Goal: Transaction & Acquisition: Purchase product/service

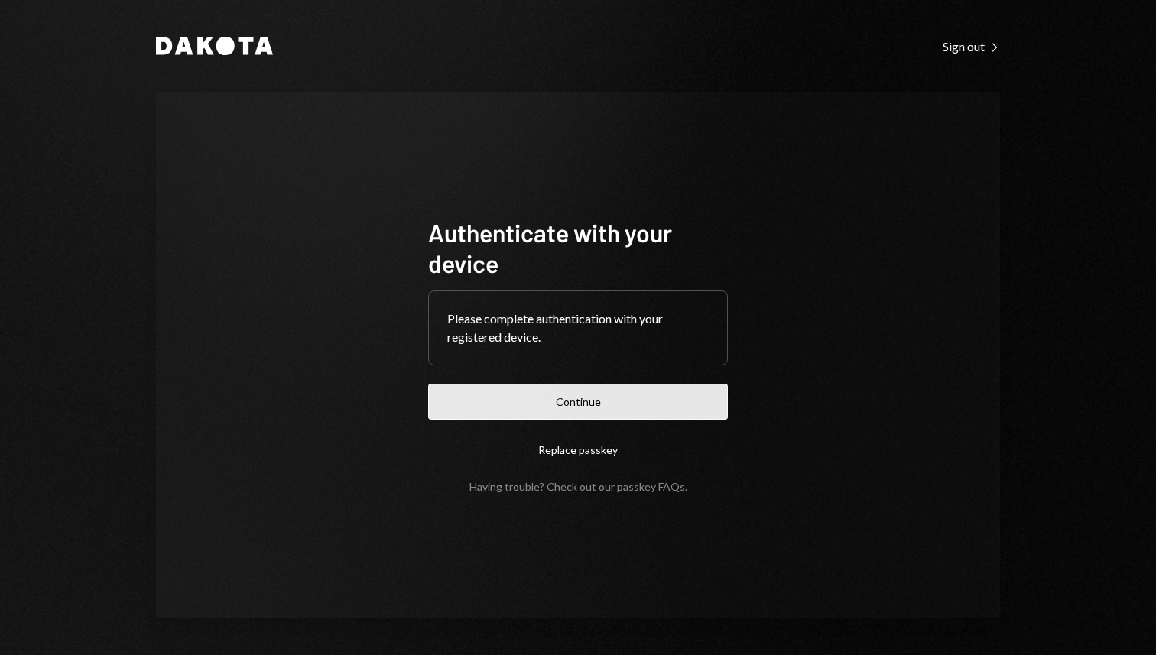
click at [597, 409] on button "Continue" at bounding box center [578, 402] width 300 height 36
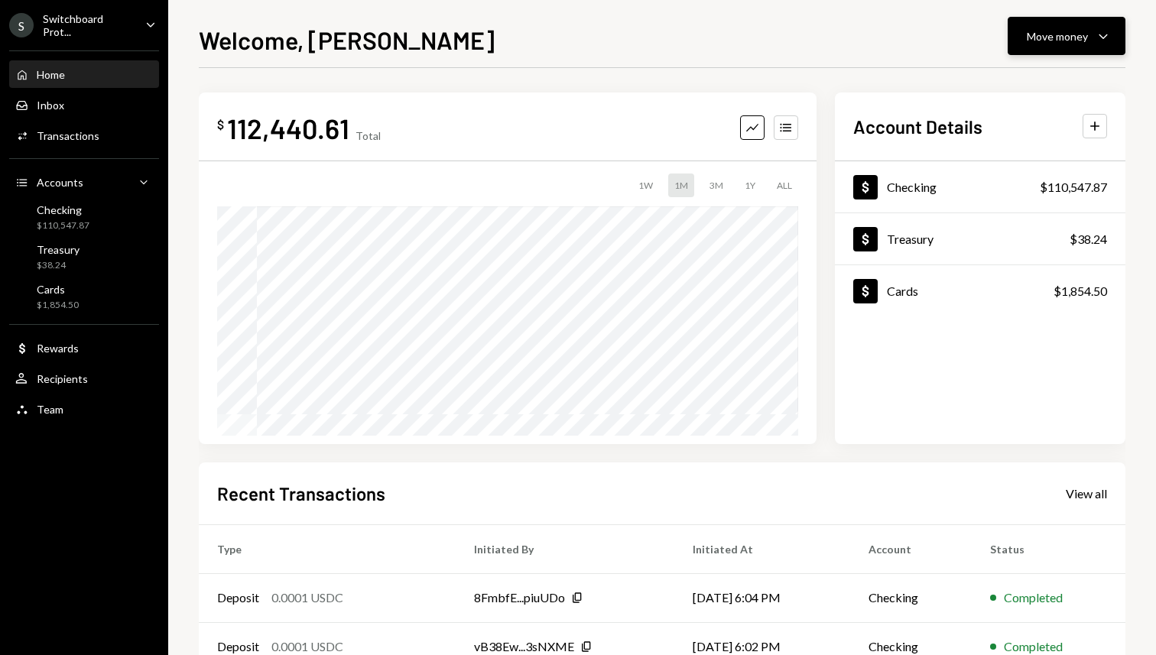
click at [1058, 38] on div "Move money" at bounding box center [1056, 36] width 61 height 16
click at [1021, 81] on div "Send" at bounding box center [1054, 82] width 112 height 16
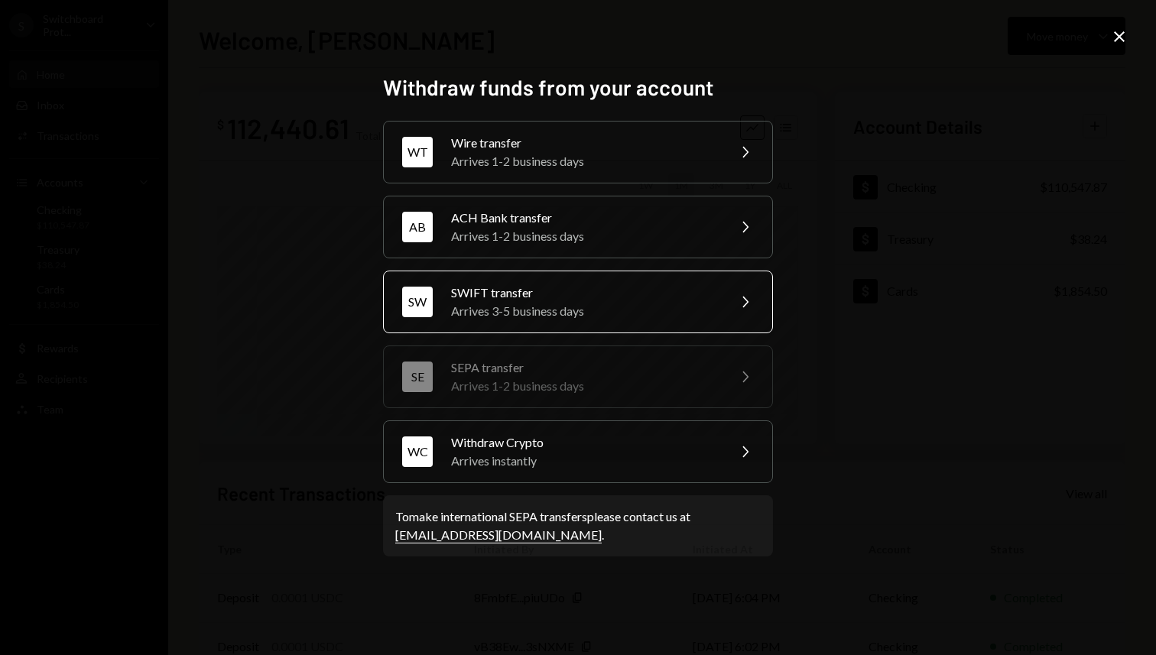
click at [644, 308] on div "Arrives 3-5 business days" at bounding box center [584, 311] width 266 height 18
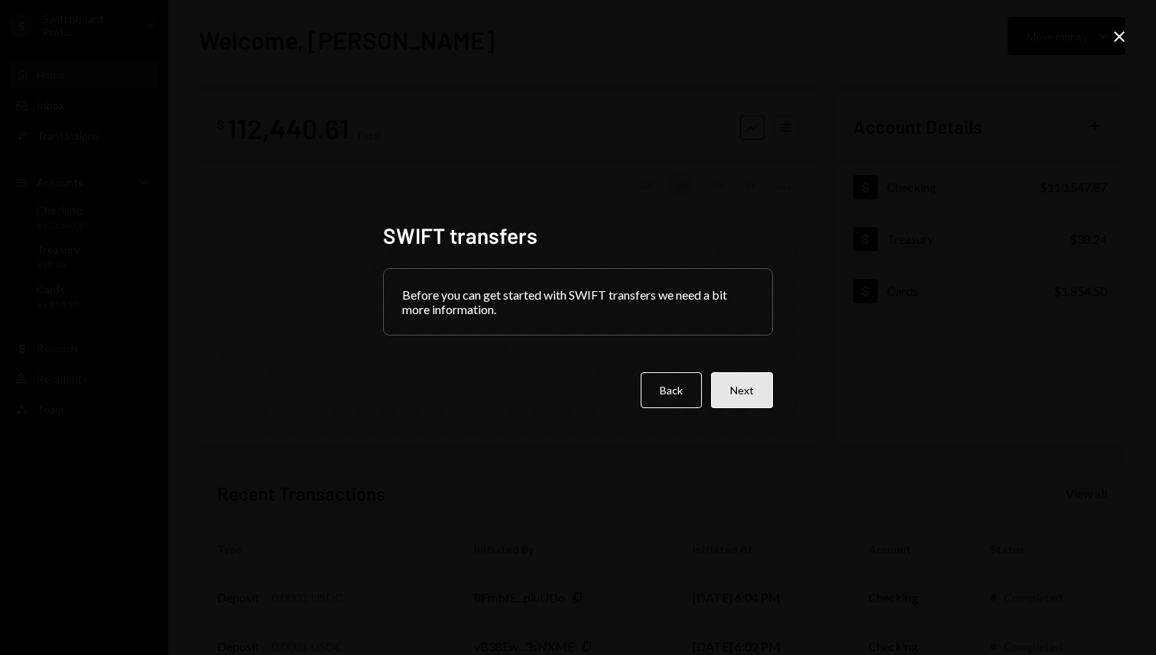
click at [747, 393] on button "Next" at bounding box center [742, 390] width 62 height 36
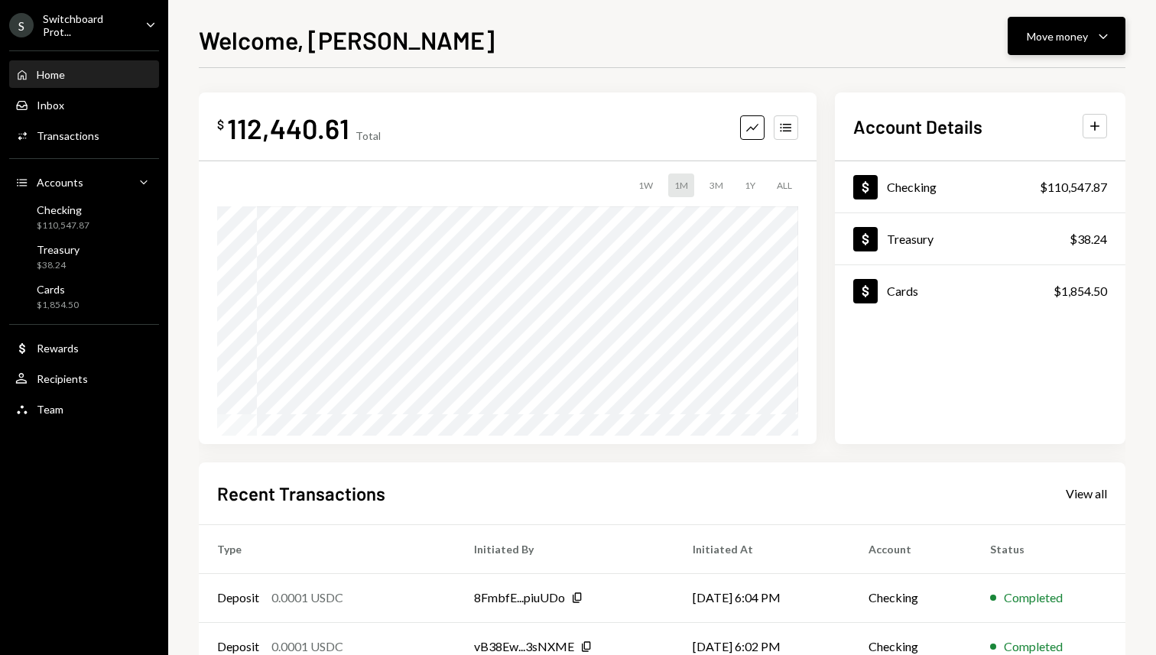
click at [1099, 37] on icon "Caret Down" at bounding box center [1103, 36] width 18 height 18
click at [1046, 79] on div "Send" at bounding box center [1054, 82] width 112 height 16
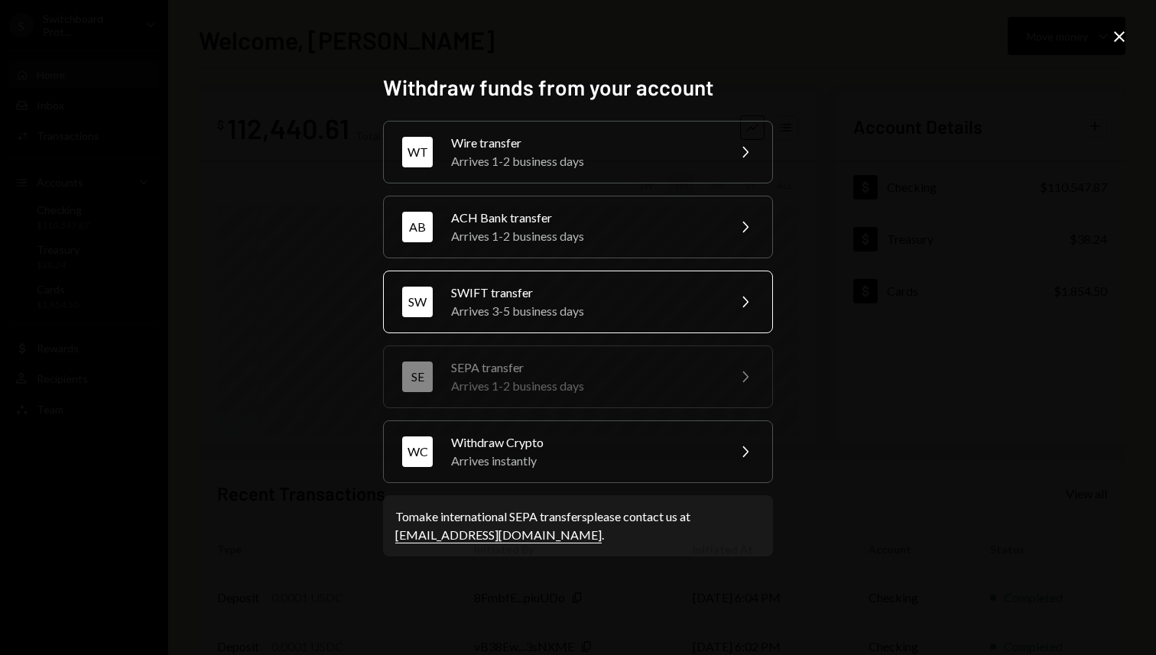
click at [575, 303] on div "Arrives 3-5 business days" at bounding box center [584, 311] width 266 height 18
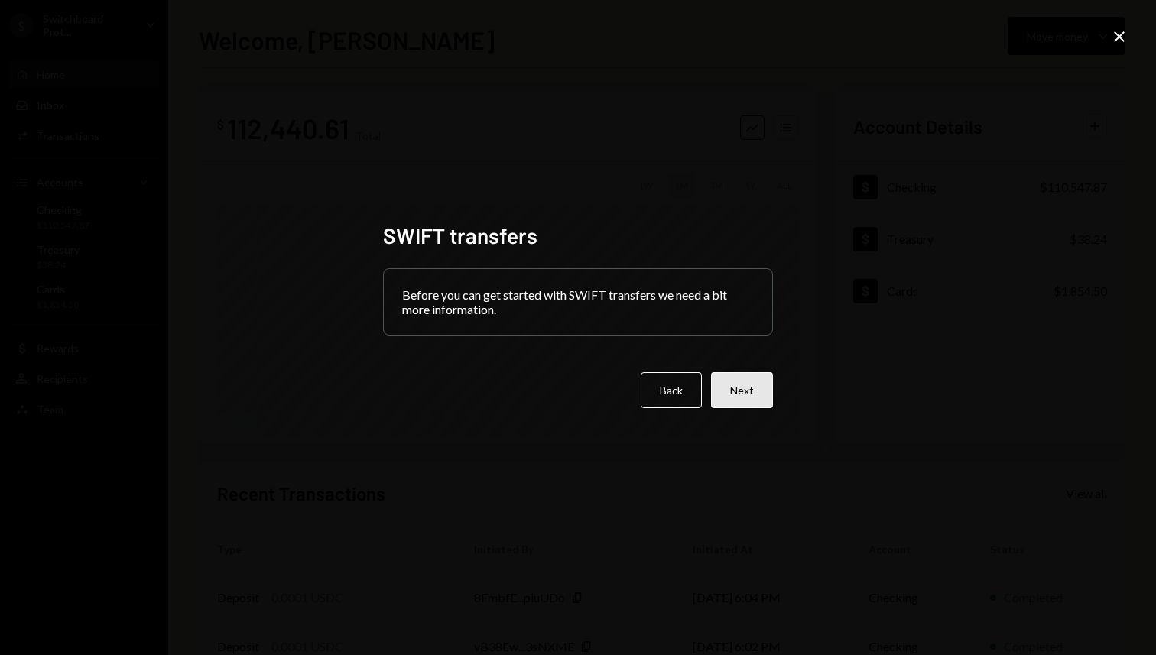
click at [752, 404] on button "Next" at bounding box center [742, 390] width 62 height 36
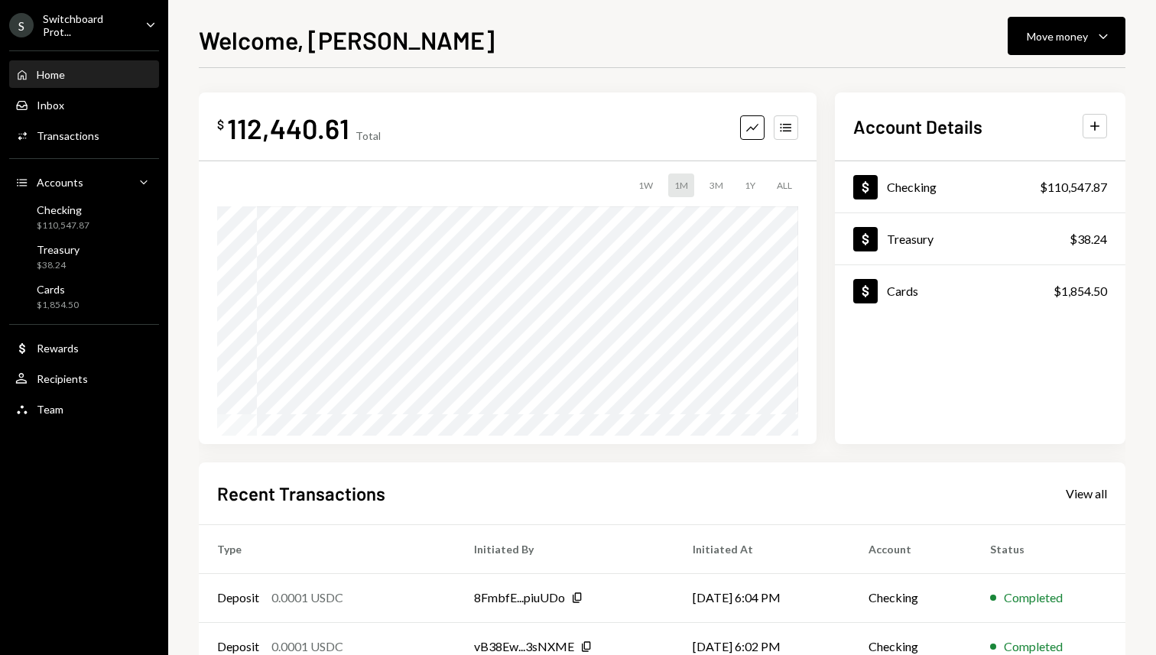
click at [1087, 58] on div "Welcome, Mark Move money Caret Down $ 112,440.61 Total Graph Accounts 1W 1M 3M …" at bounding box center [662, 338] width 926 height 634
click at [1064, 43] on div "Move money" at bounding box center [1056, 36] width 61 height 16
click at [1016, 79] on div "Send" at bounding box center [1054, 82] width 112 height 16
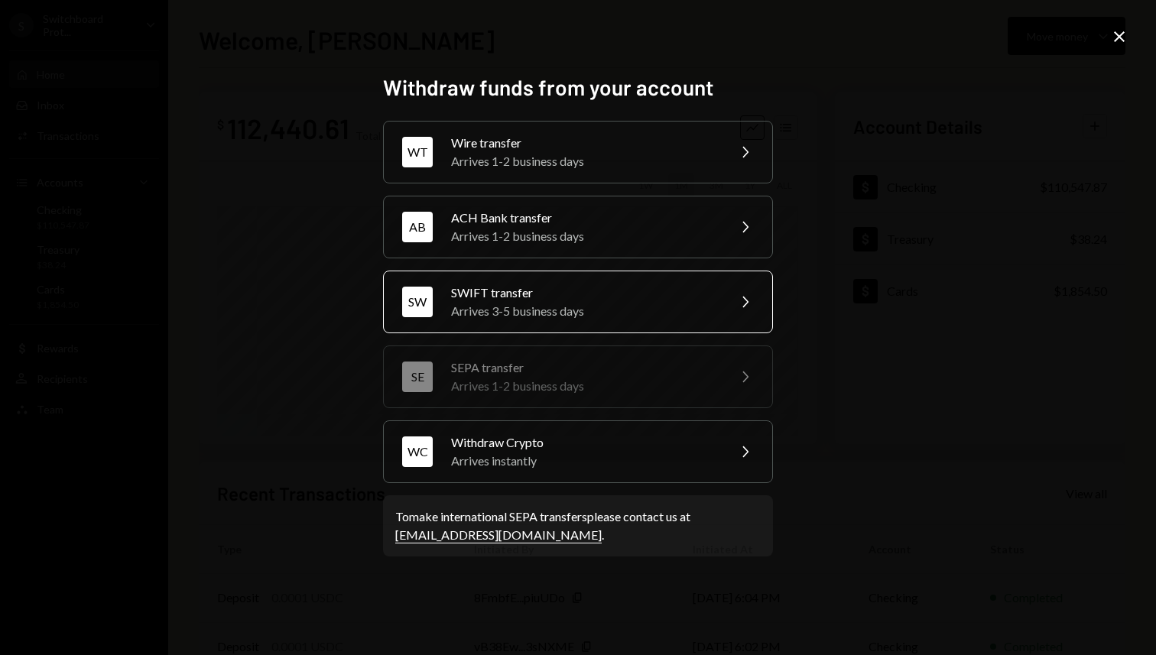
click at [652, 293] on div "SWIFT transfer" at bounding box center [584, 293] width 266 height 18
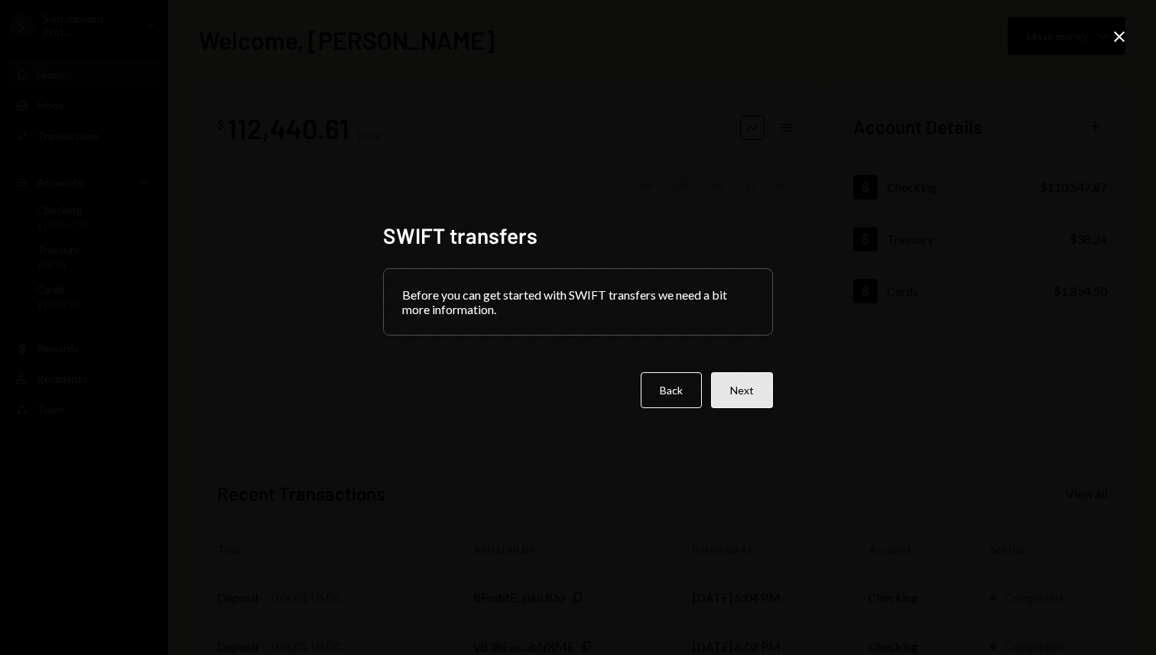
click at [751, 402] on button "Next" at bounding box center [742, 390] width 62 height 36
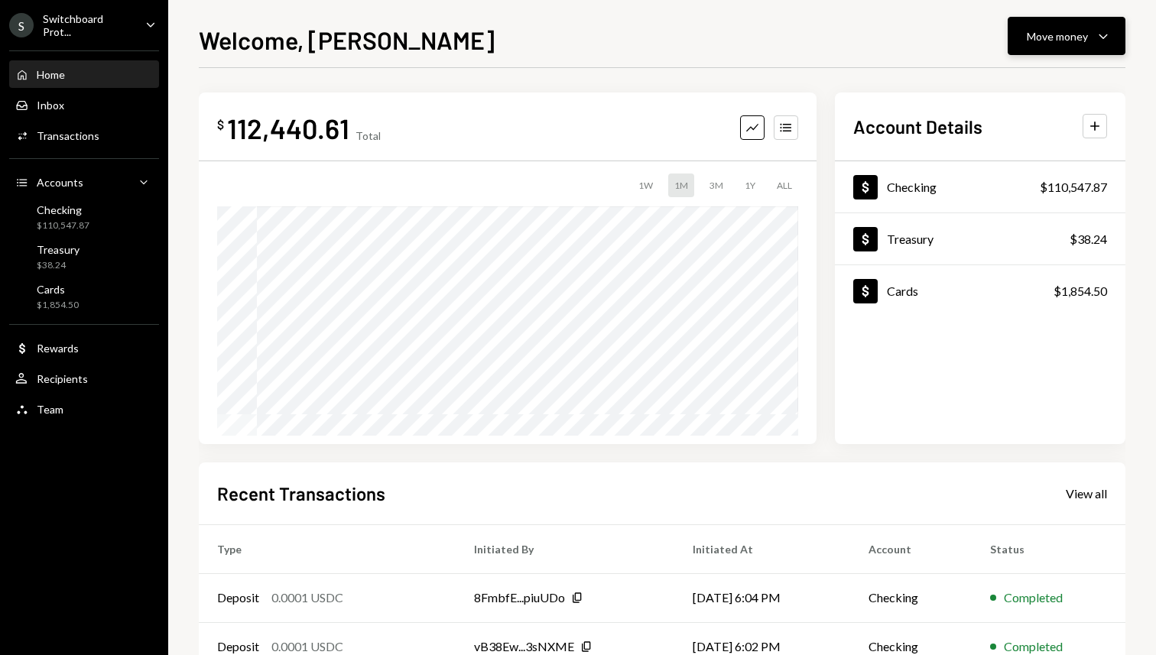
click at [1069, 31] on div "Move money" at bounding box center [1056, 36] width 61 height 16
click at [1037, 85] on div "Send" at bounding box center [1054, 82] width 112 height 16
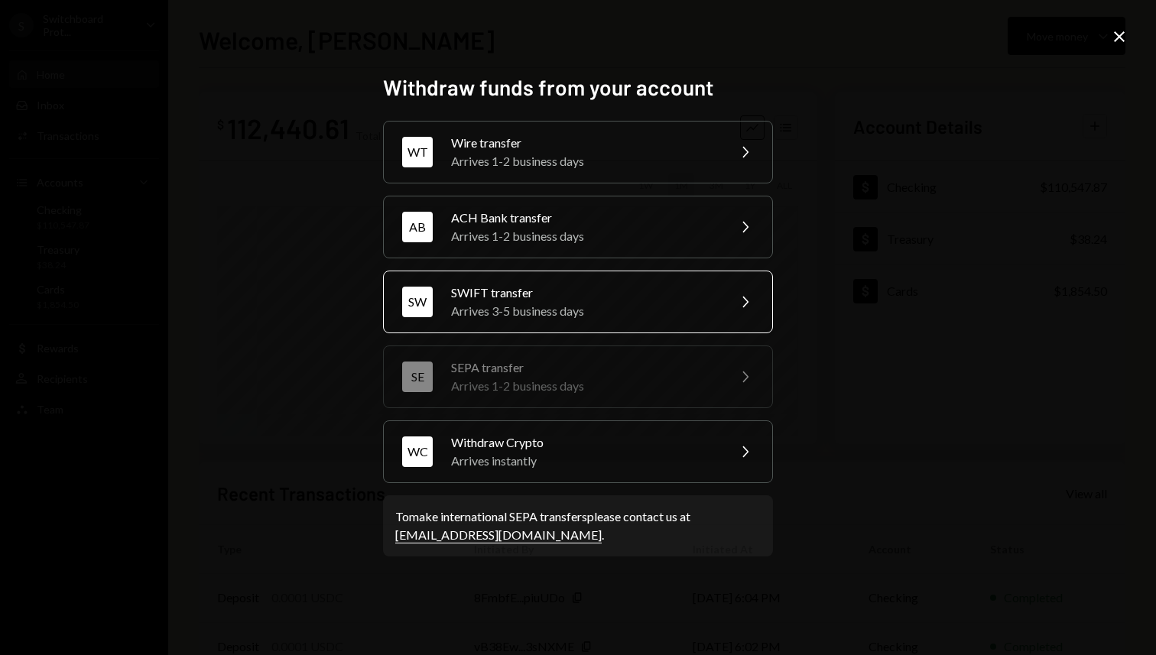
click at [644, 303] on div "Arrives 3-5 business days" at bounding box center [584, 311] width 266 height 18
